Goal: Task Accomplishment & Management: Use online tool/utility

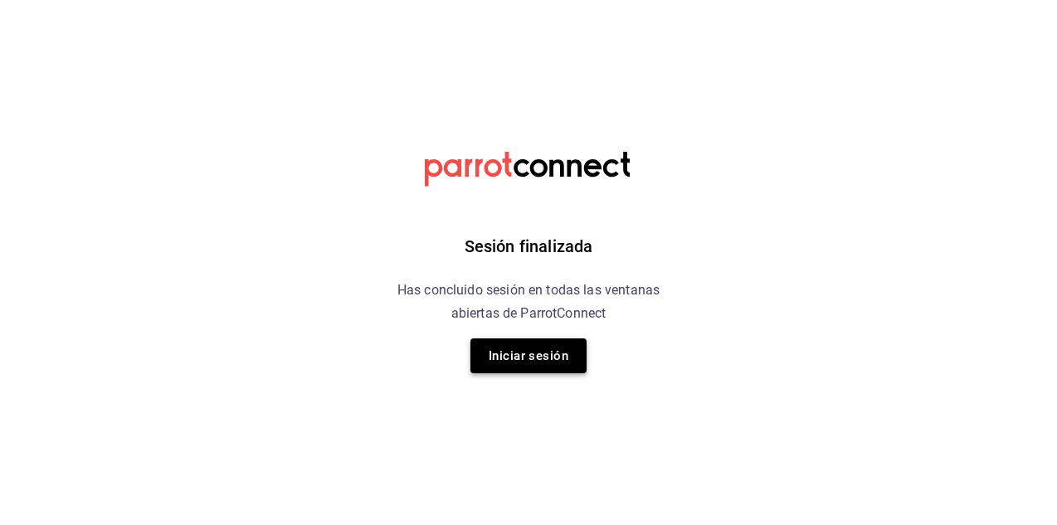
click at [547, 364] on button "Iniciar sesión" at bounding box center [529, 356] width 116 height 35
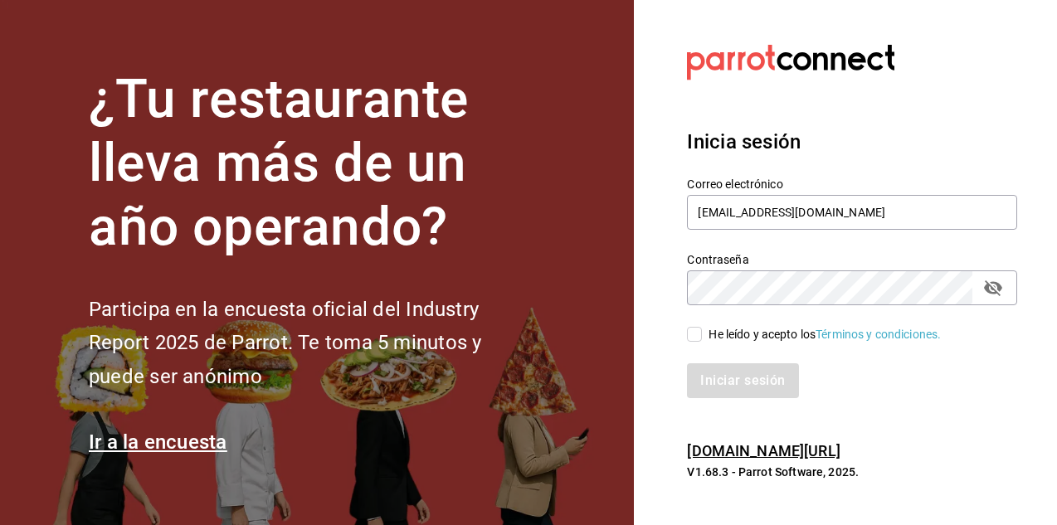
click at [694, 338] on input "He leído y acepto los Términos y condiciones." at bounding box center [694, 334] width 15 height 15
checkbox input "true"
click at [742, 380] on button "Iniciar sesión" at bounding box center [743, 380] width 113 height 35
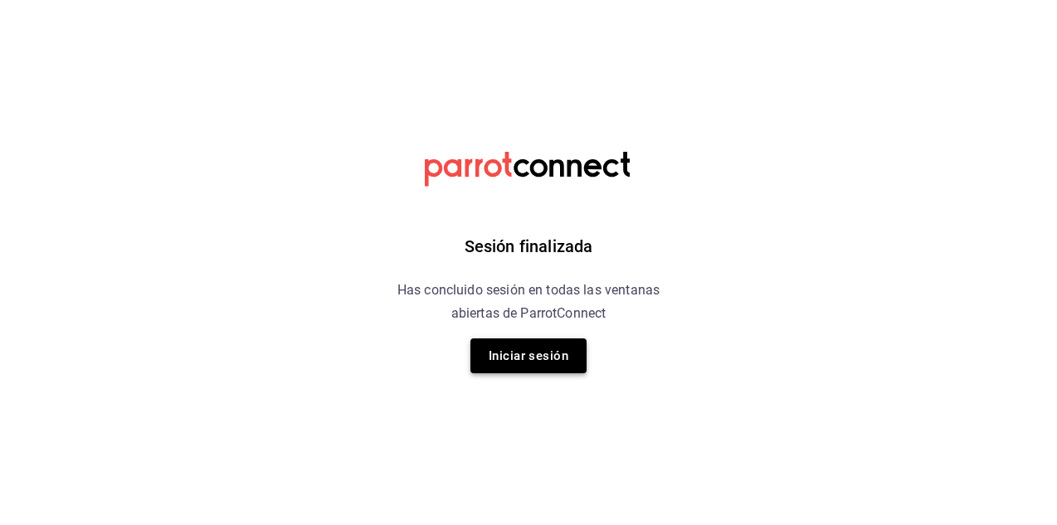
click at [544, 349] on button "Iniciar sesión" at bounding box center [529, 356] width 116 height 35
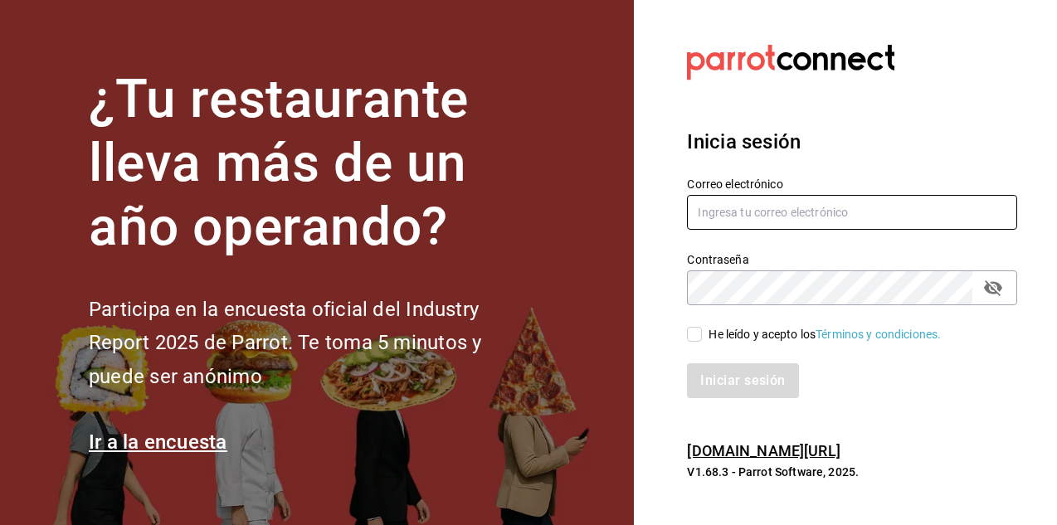
type input "[EMAIL_ADDRESS][DOMAIN_NAME]"
click at [704, 331] on span "He leído y acepto los Términos y condiciones." at bounding box center [821, 334] width 239 height 17
click at [702, 331] on input "He leído y acepto los Términos y condiciones." at bounding box center [694, 334] width 15 height 15
checkbox input "true"
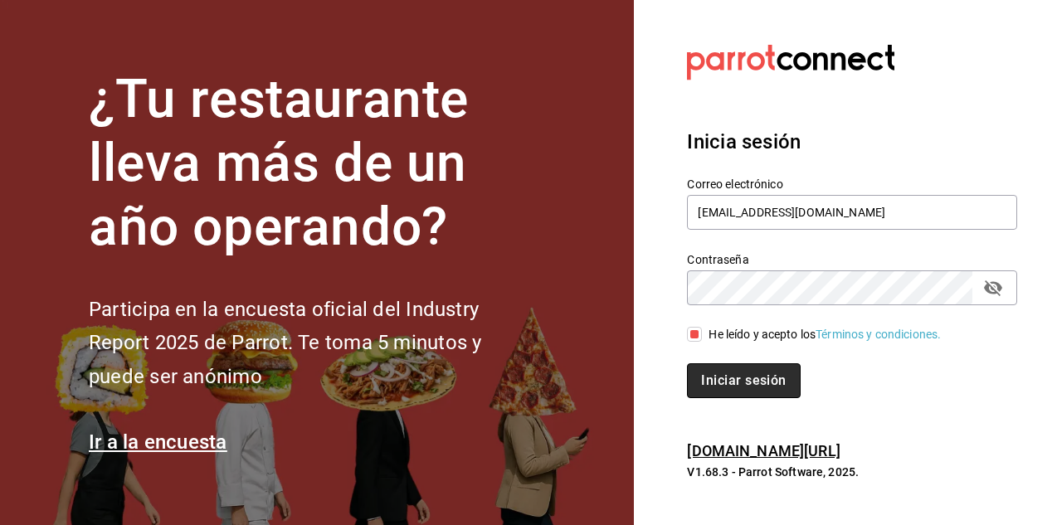
click at [742, 379] on button "Iniciar sesión" at bounding box center [743, 380] width 113 height 35
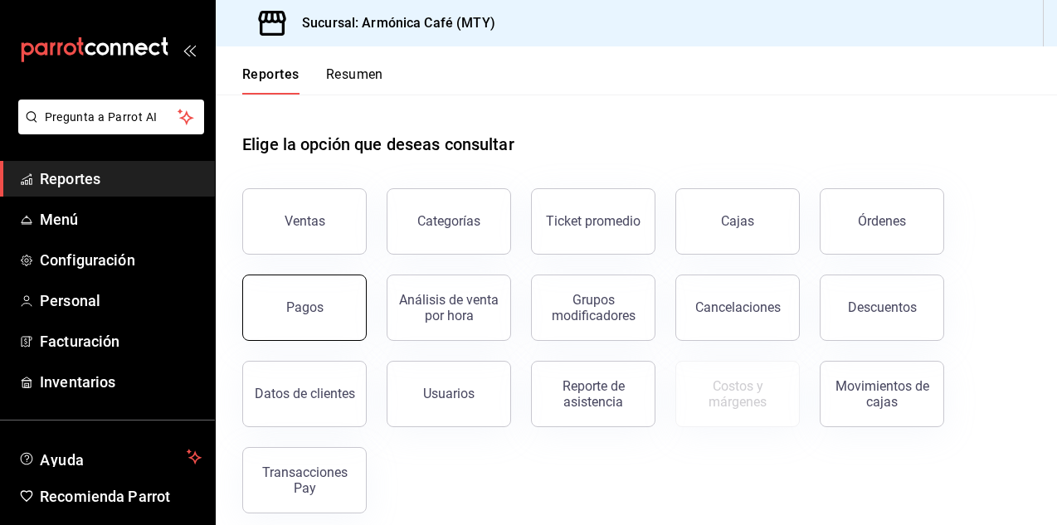
click at [310, 314] on div "Pagos" at bounding box center [304, 308] width 37 height 16
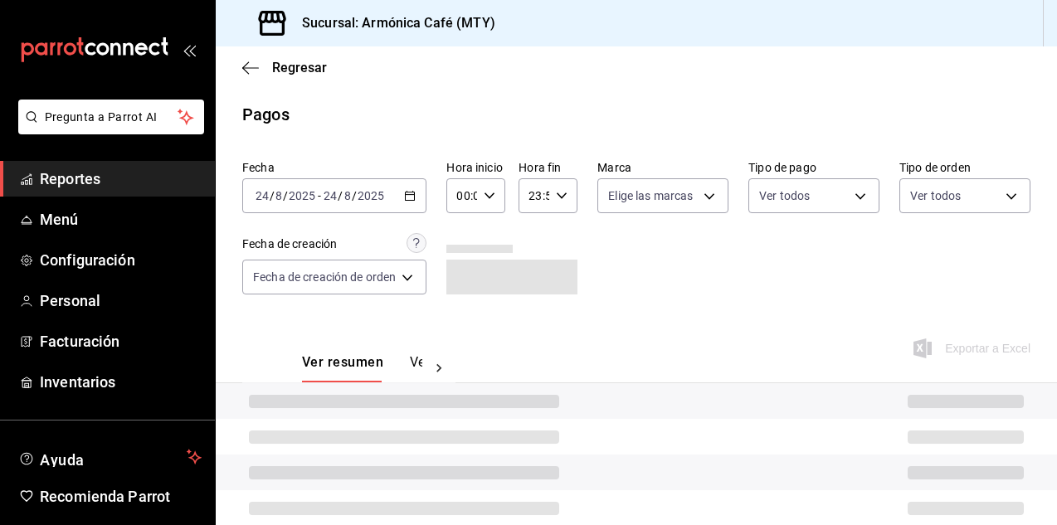
click at [428, 202] on div "Fecha [DATE] [DATE] - [DATE] [DATE] Hora inicio 00:00 Hora inicio Hora fin 23:5…" at bounding box center [636, 234] width 788 height 161
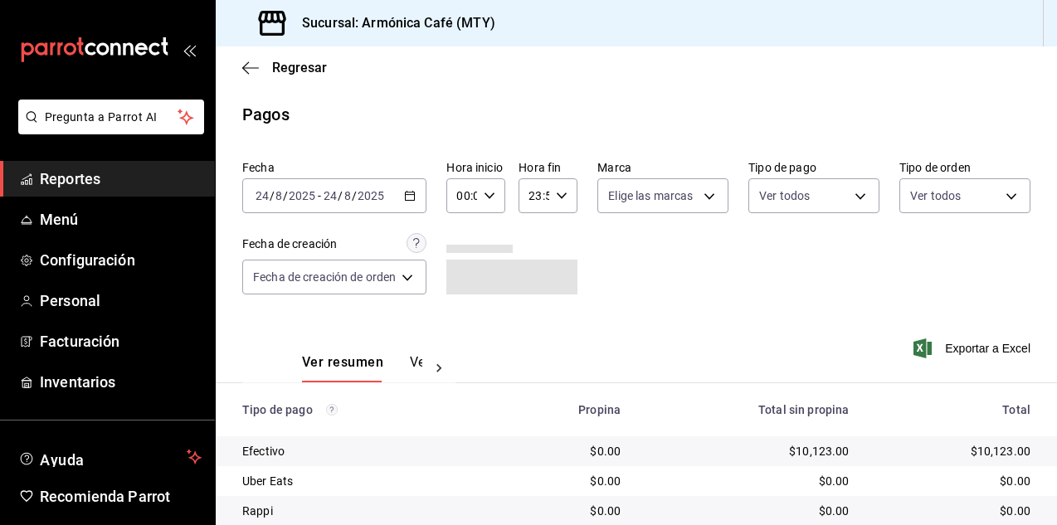
click at [411, 202] on div "2025-08-24 24 / 8 / 2025 - 2025-08-24 24 / 8 / 2025" at bounding box center [334, 195] width 184 height 35
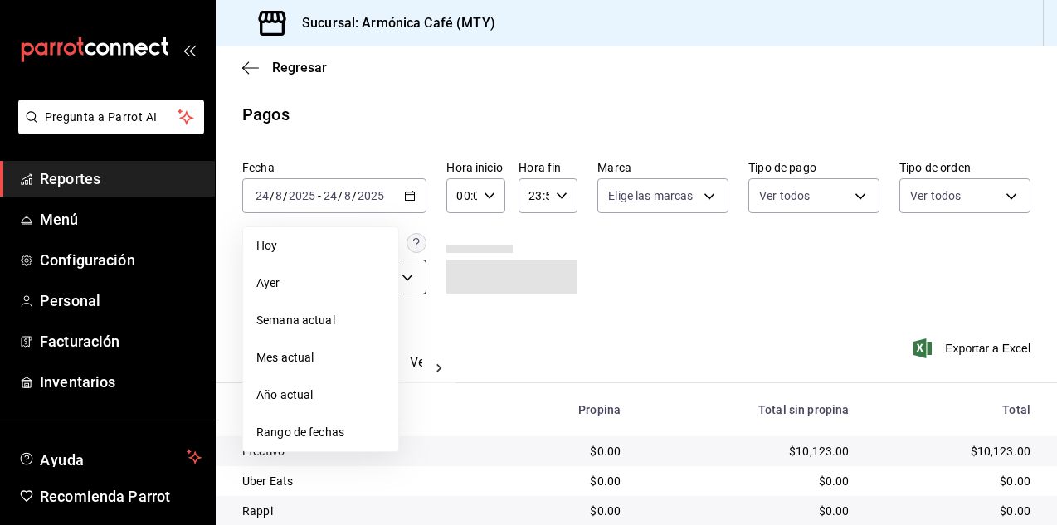
click at [340, 276] on span "Ayer" at bounding box center [320, 283] width 129 height 17
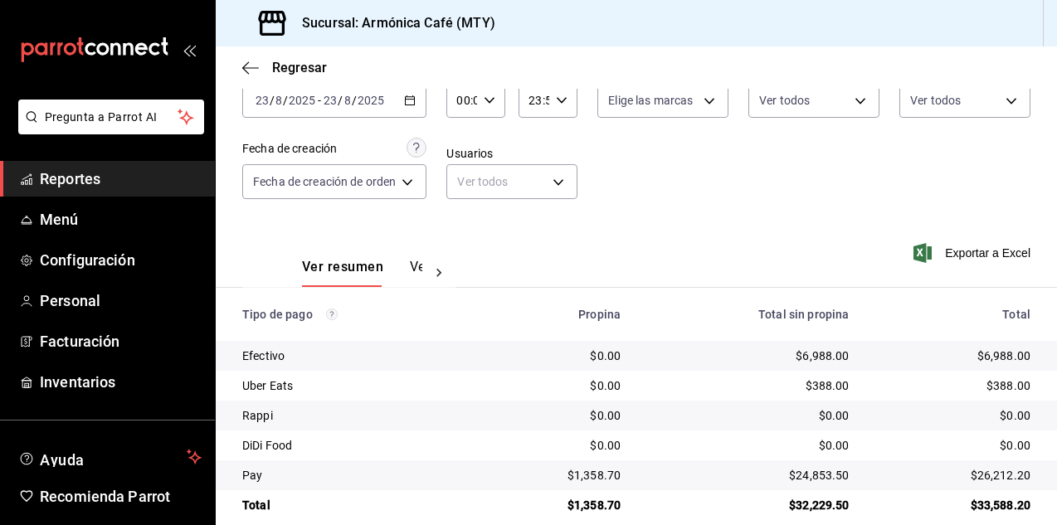
scroll to position [117, 0]
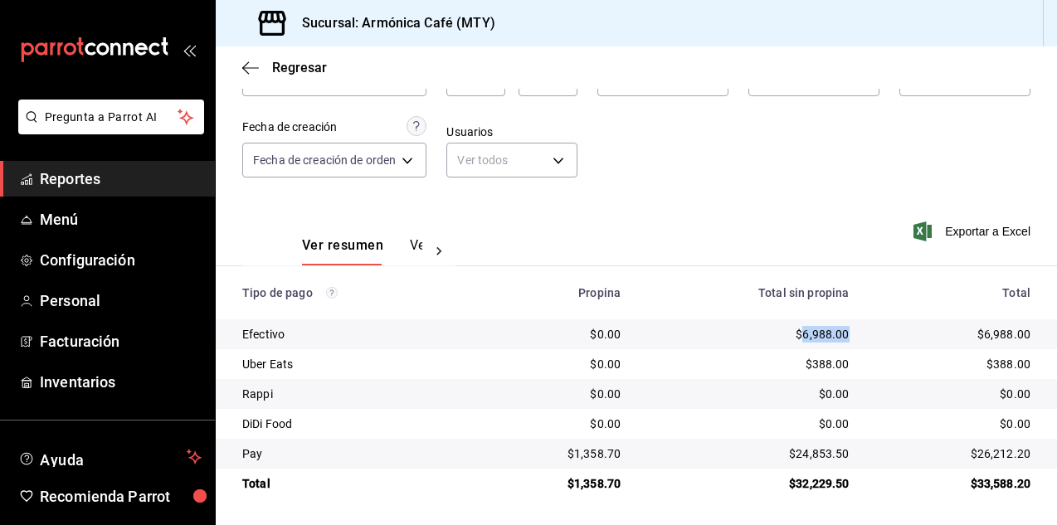
drag, startPoint x: 791, startPoint y: 334, endPoint x: 836, endPoint y: 329, distance: 45.1
click at [836, 329] on div "$6,988.00" at bounding box center [748, 334] width 202 height 17
copy div "6,988.00"
drag, startPoint x: 786, startPoint y: 452, endPoint x: 838, endPoint y: 449, distance: 52.4
click at [838, 449] on td "$24,853.50" at bounding box center [748, 454] width 228 height 30
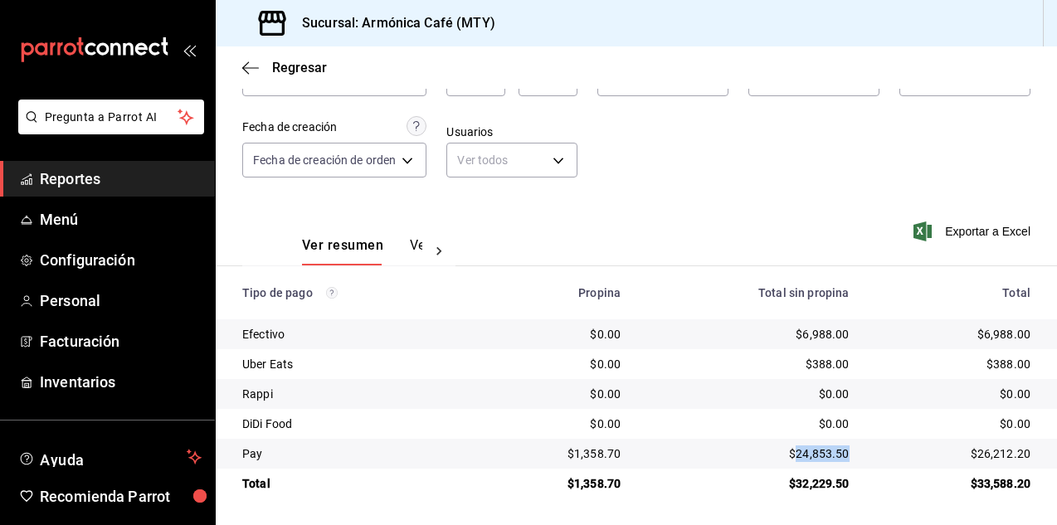
copy div "24,853.50"
drag, startPoint x: 571, startPoint y: 451, endPoint x: 616, endPoint y: 454, distance: 44.9
click at [616, 454] on td "$1,358.70" at bounding box center [556, 454] width 155 height 30
copy div "1,358.70"
